Goal: Navigation & Orientation: Understand site structure

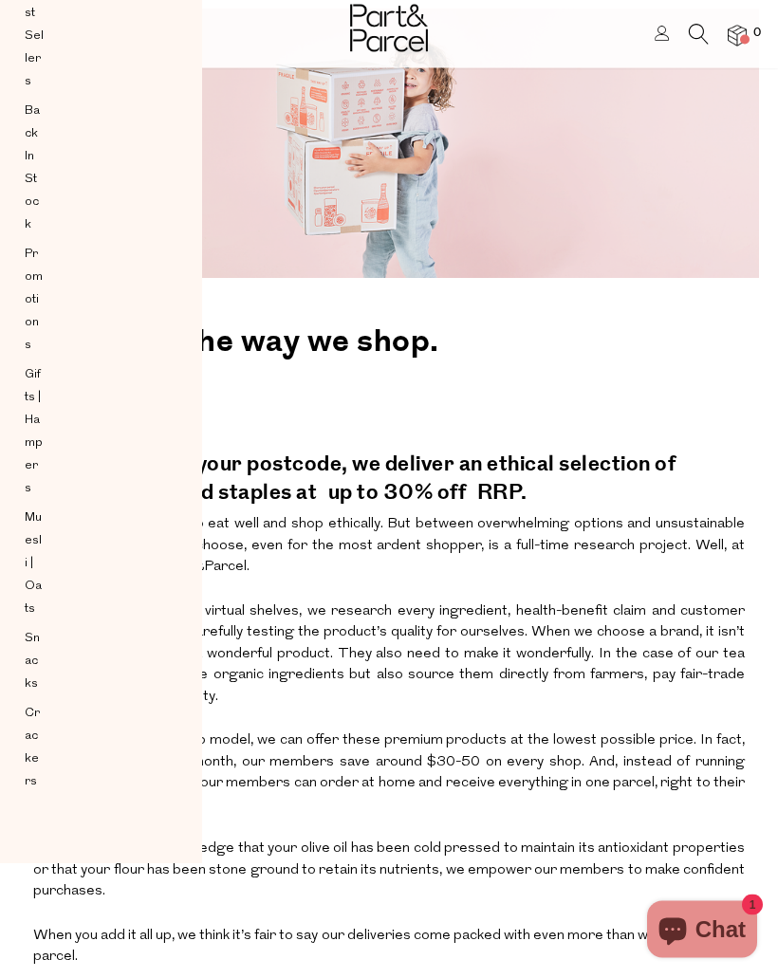
scroll to position [115, 0]
click at [334, 434] on h2 at bounding box center [389, 436] width 712 height 9
click at [560, 832] on p "So, whether it’s the knowledge that your olive oil has been cold pressed to mai…" at bounding box center [389, 871] width 712 height 78
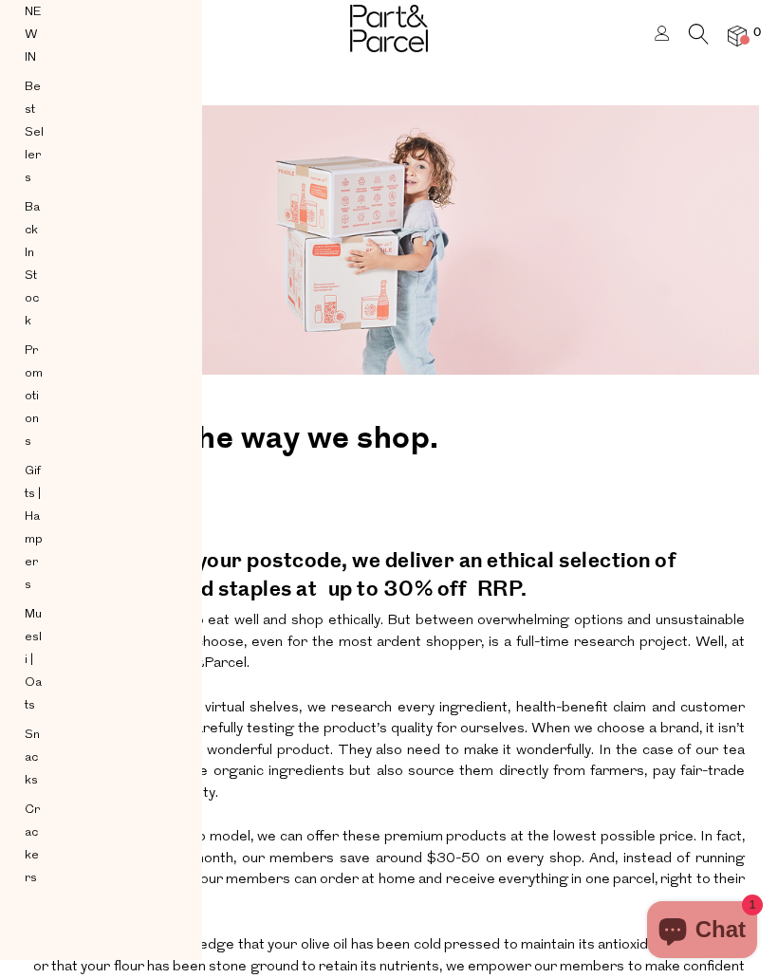
scroll to position [0, 0]
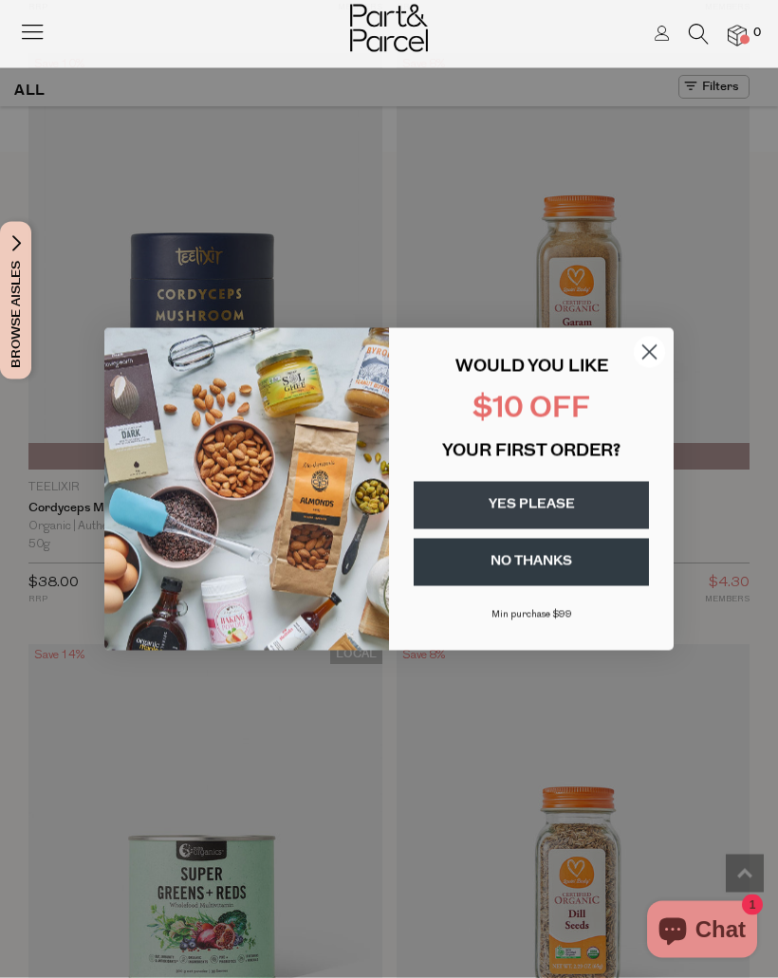
scroll to position [1212, 0]
click at [646, 367] on circle "Close dialog" at bounding box center [649, 351] width 31 height 31
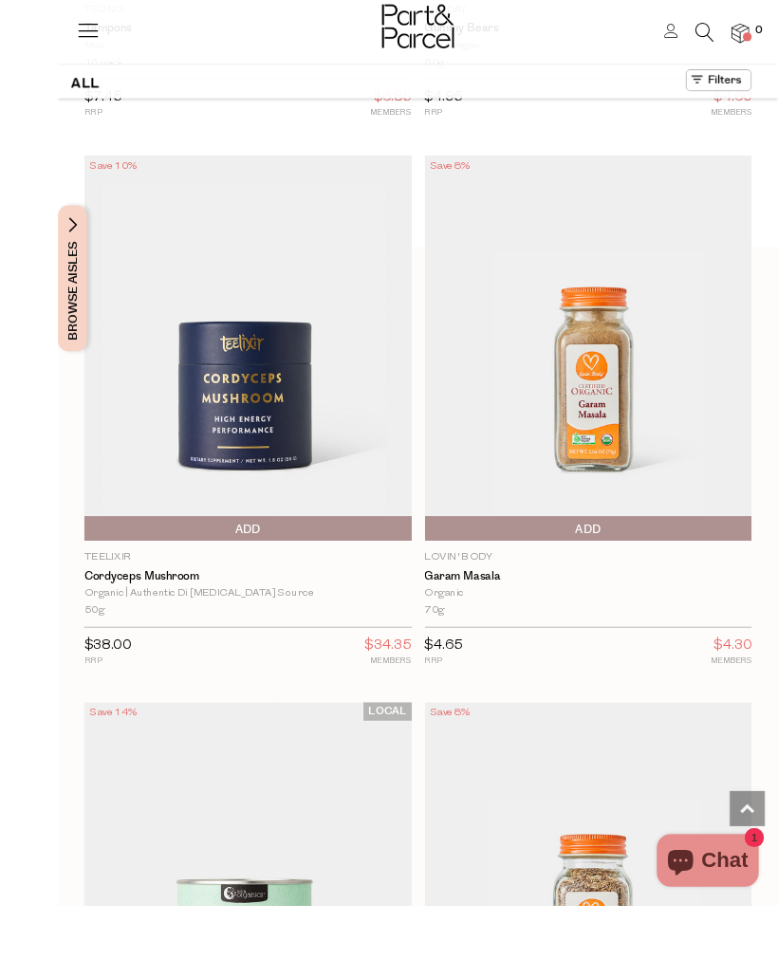
scroll to position [1220, 0]
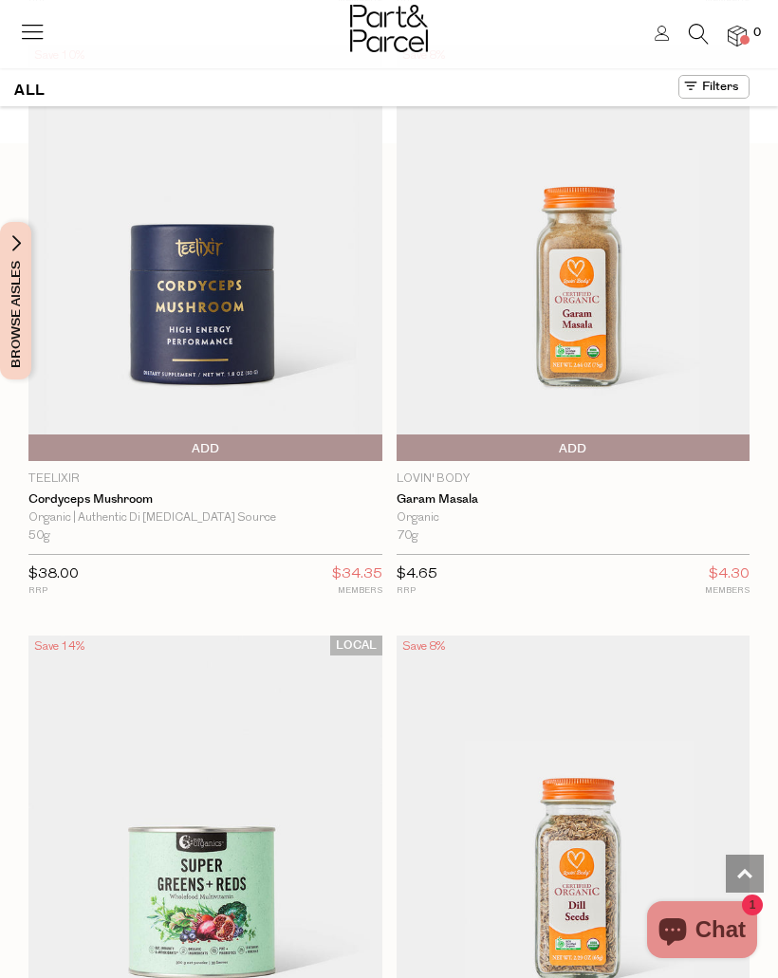
click at [40, 37] on icon at bounding box center [32, 31] width 27 height 27
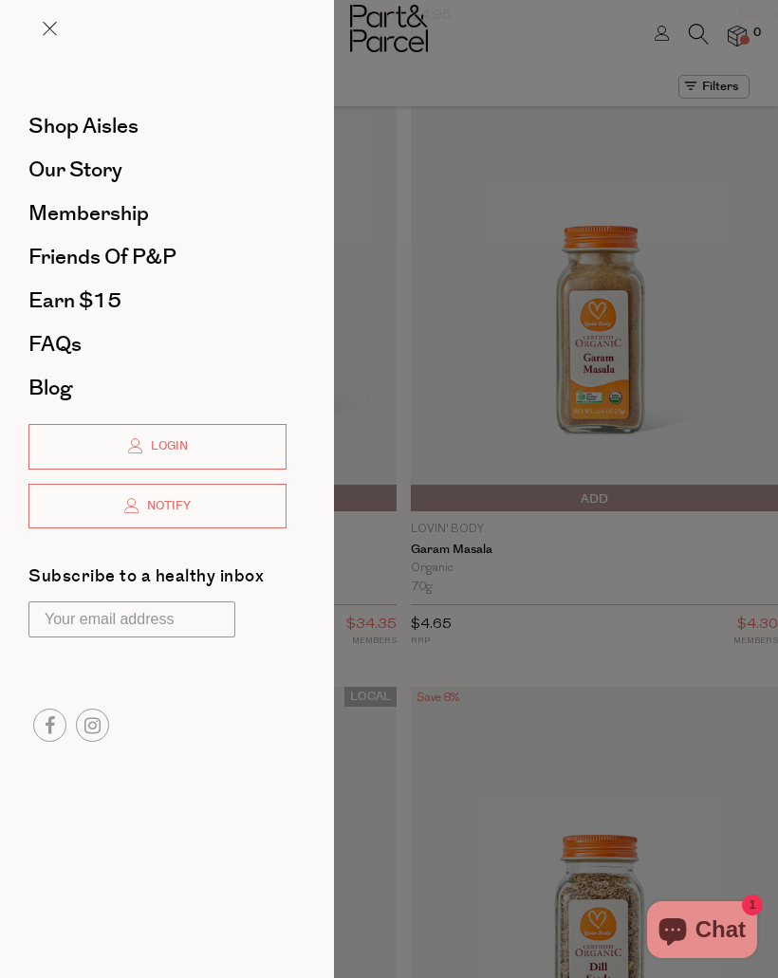
scroll to position [0, 0]
click at [124, 170] on link "Our Story" at bounding box center [157, 169] width 258 height 21
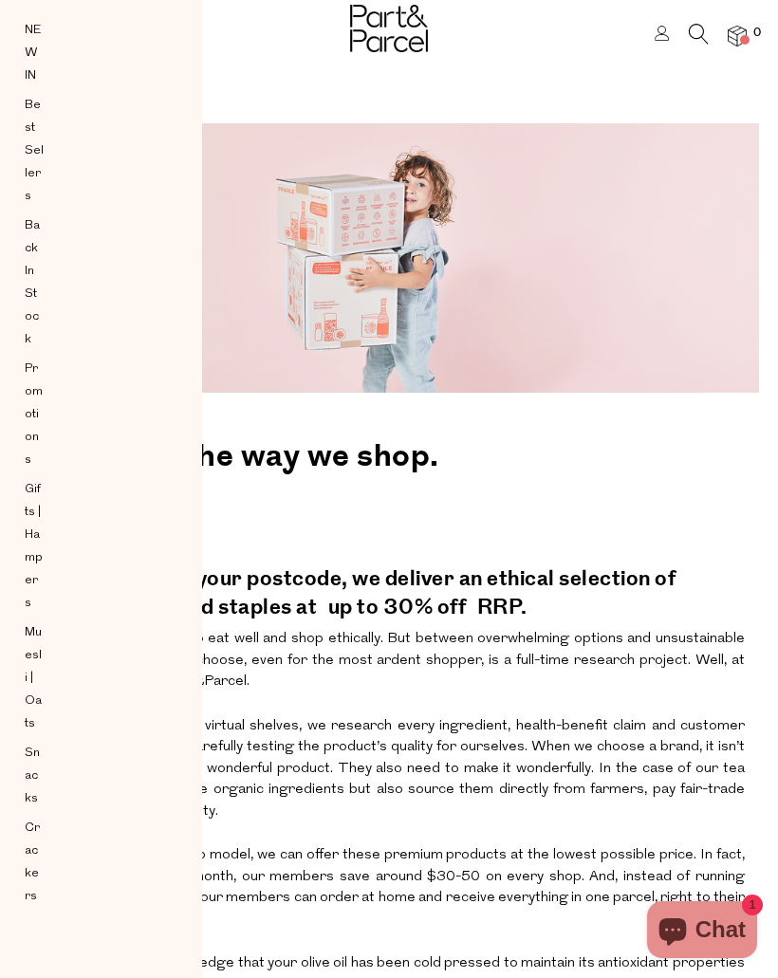
click at [39, 810] on span "Snacks" at bounding box center [34, 776] width 19 height 68
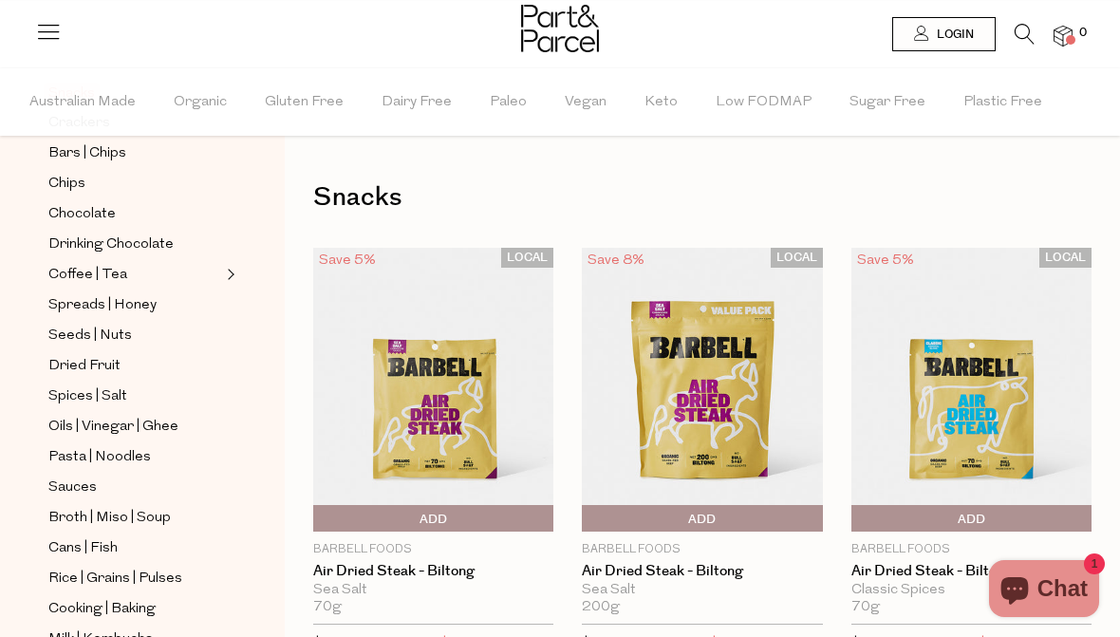
scroll to position [345, 0]
click at [125, 324] on span "Seeds | Nuts" at bounding box center [89, 335] width 83 height 23
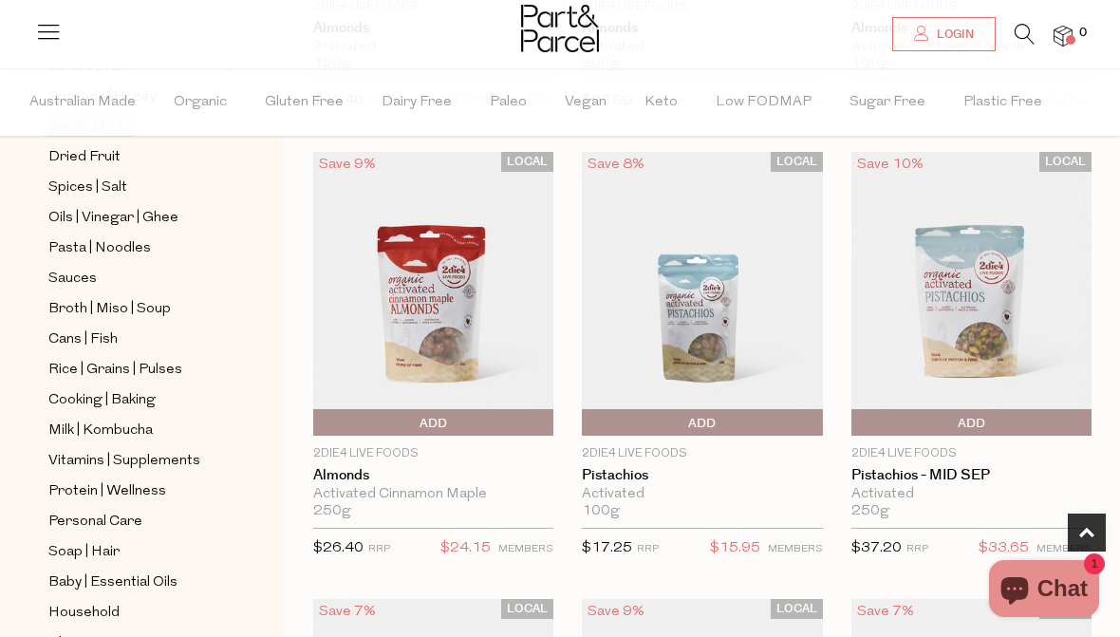
scroll to position [550, 0]
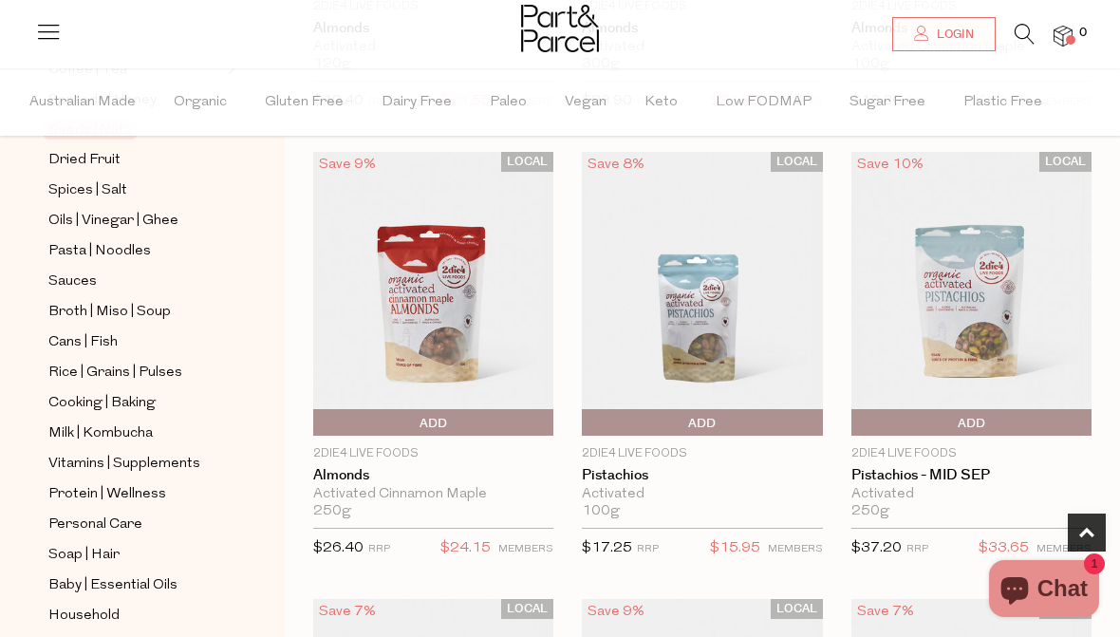
click at [91, 240] on span "Pasta | Noodles" at bounding box center [99, 251] width 102 height 23
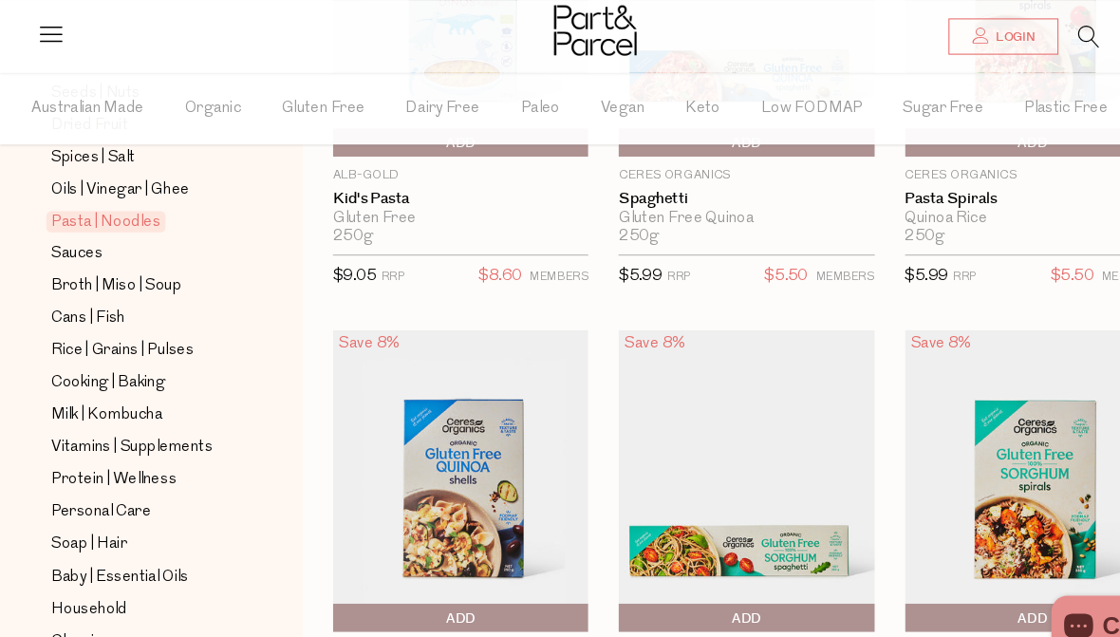
scroll to position [592, 0]
click at [90, 441] on span "Protein | Wellness" at bounding box center [107, 452] width 118 height 23
